Goal: Task Accomplishment & Management: Use online tool/utility

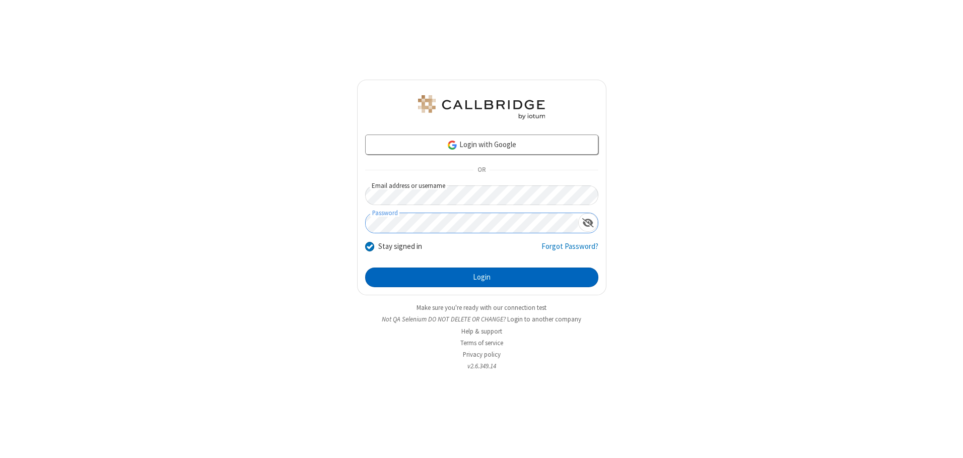
click at [481, 277] on button "Login" at bounding box center [481, 277] width 233 height 20
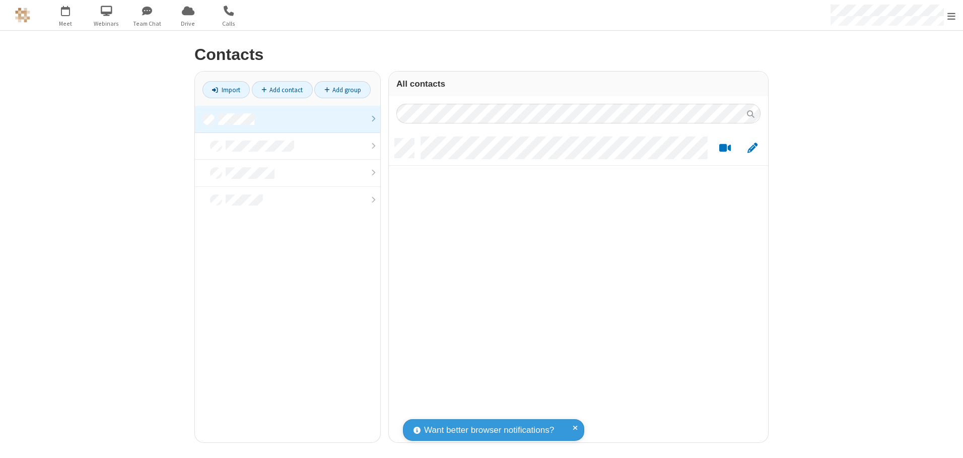
scroll to position [304, 372]
click at [287, 119] on link at bounding box center [287, 119] width 185 height 27
click at [226, 90] on link "Import" at bounding box center [225, 89] width 47 height 17
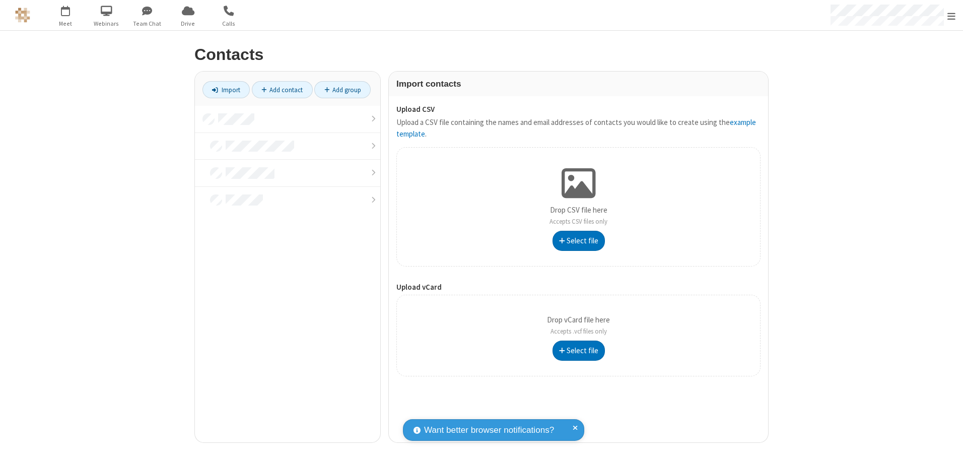
type input "C:\fakepath\excel_file.xlsx"
